Goal: Entertainment & Leisure: Consume media (video, audio)

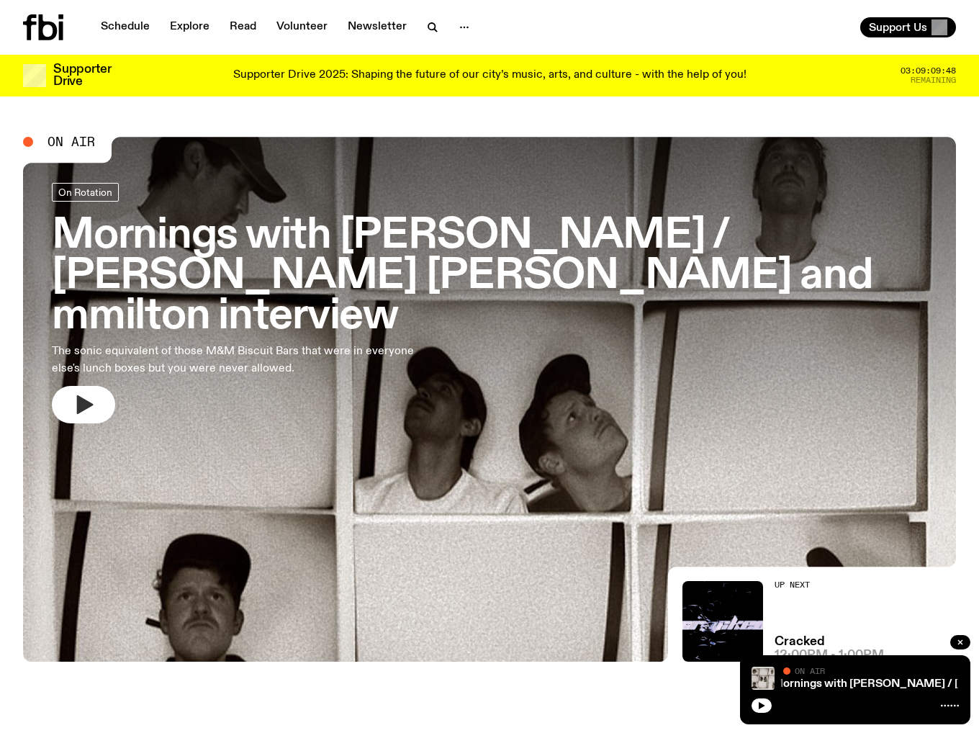
click at [91, 393] on icon "button" at bounding box center [83, 404] width 23 height 23
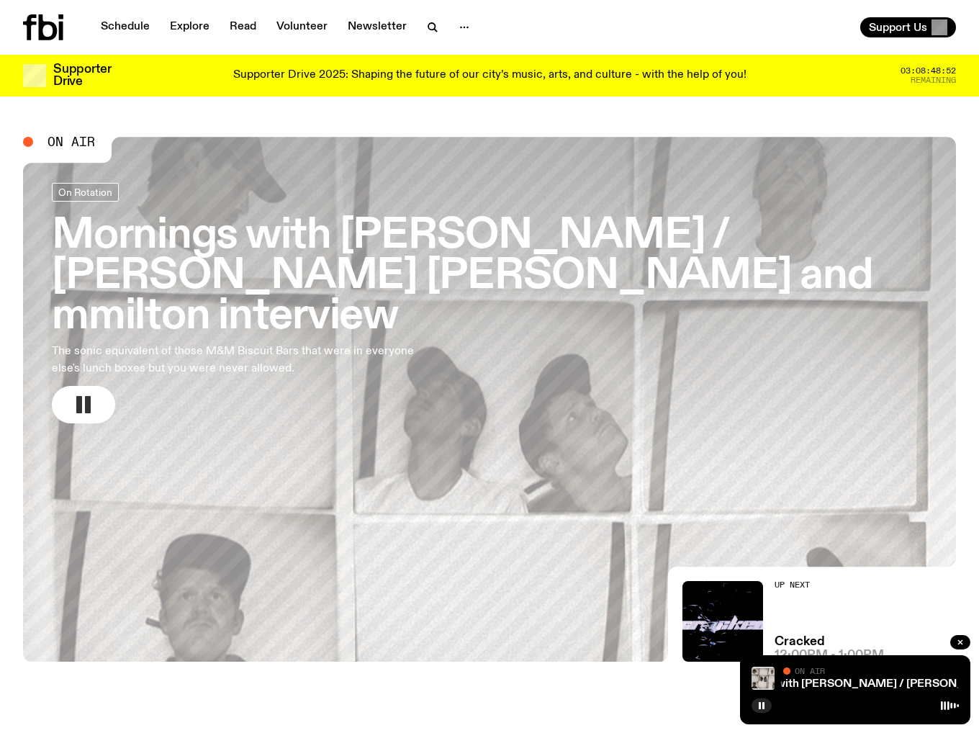
click at [82, 393] on icon "button" at bounding box center [83, 404] width 23 height 23
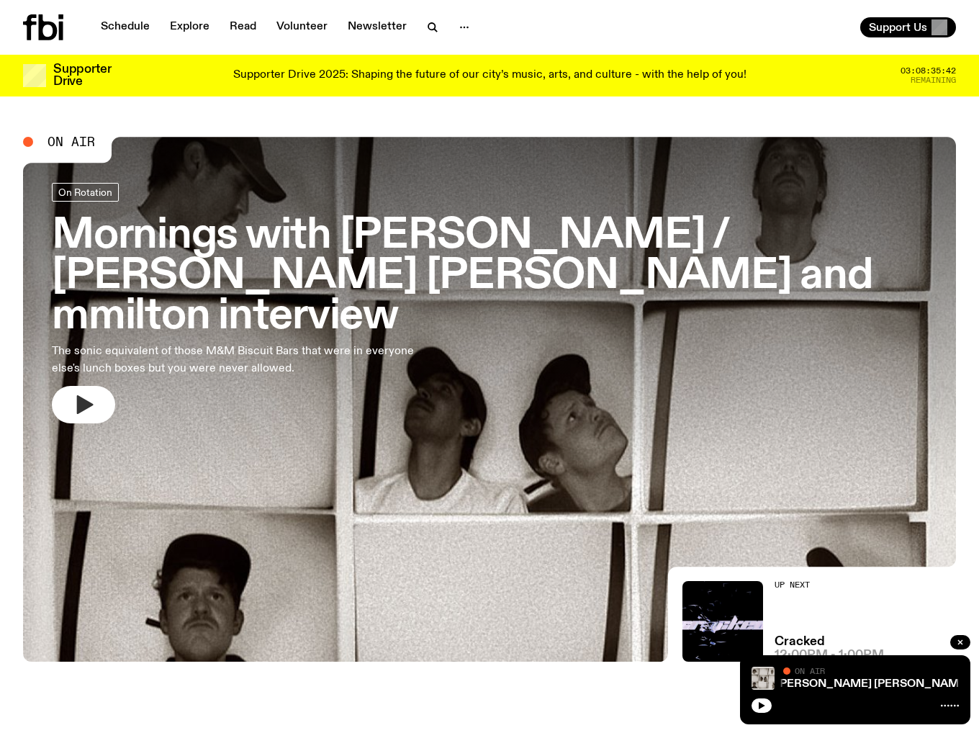
click at [46, 22] on icon at bounding box center [48, 27] width 19 height 26
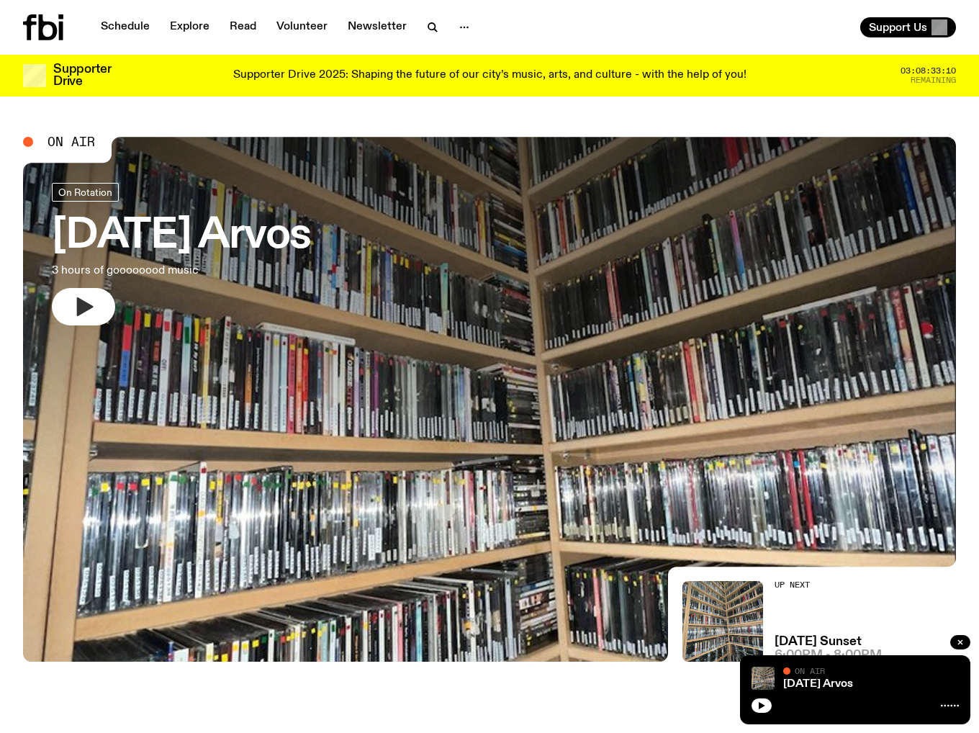
click at [88, 300] on icon "button" at bounding box center [83, 306] width 23 height 23
